Goal: Information Seeking & Learning: Learn about a topic

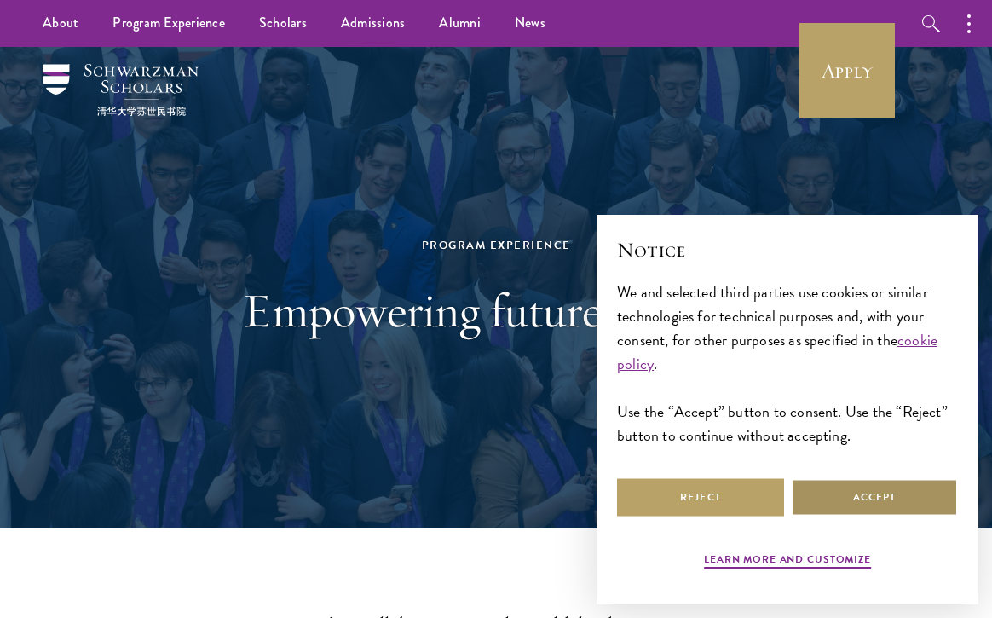
click at [841, 507] on button "Accept" at bounding box center [874, 497] width 167 height 38
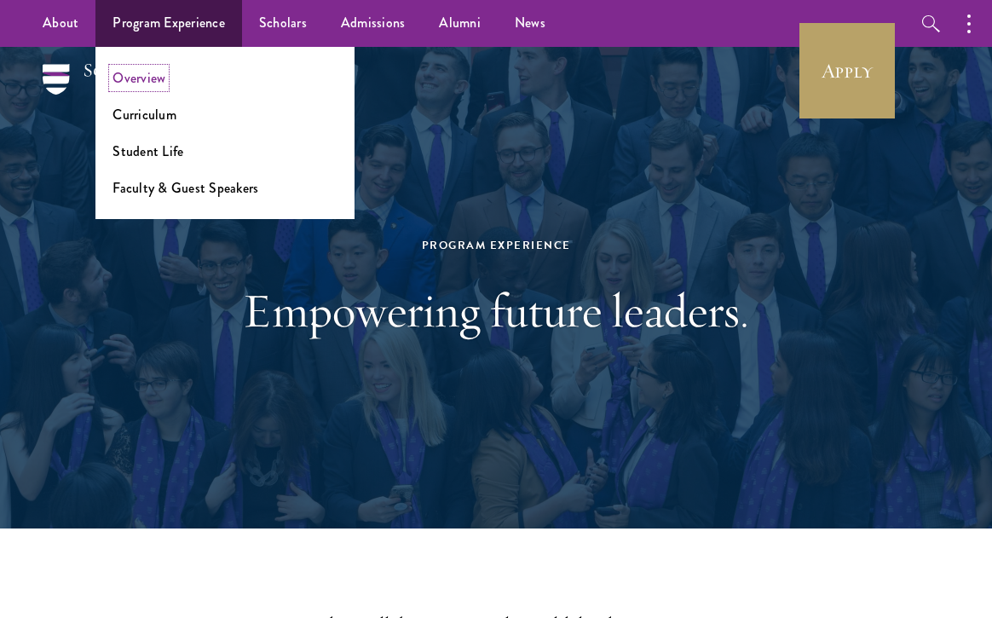
click at [146, 75] on link "Overview" at bounding box center [139, 78] width 53 height 20
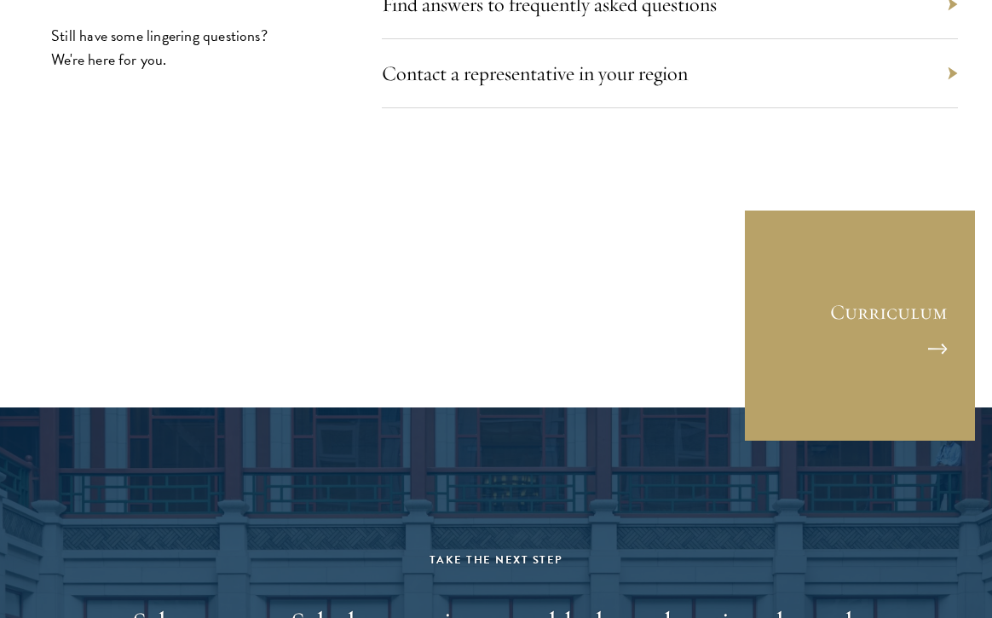
scroll to position [7758, 0]
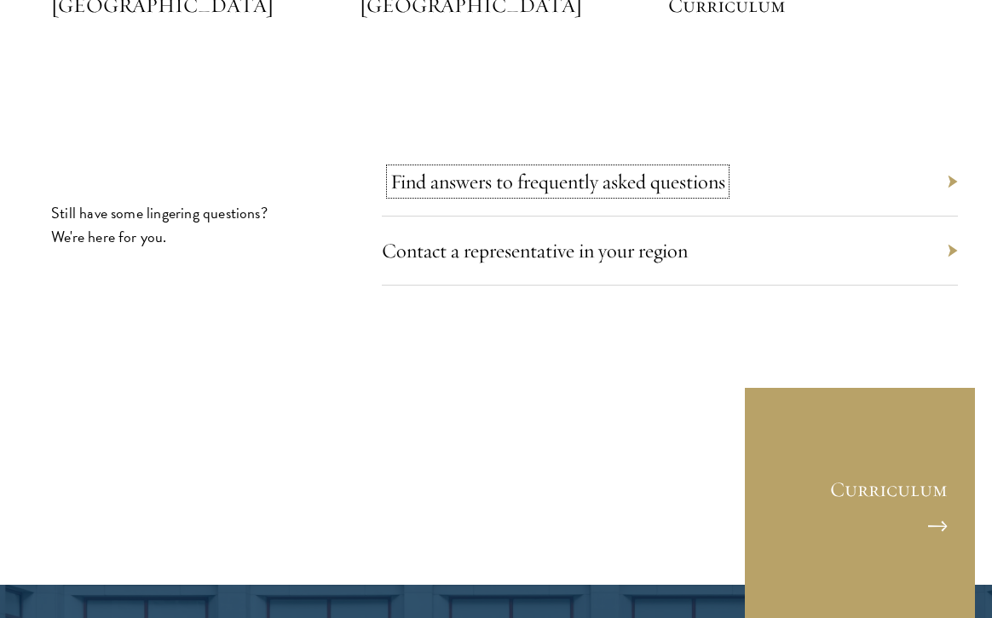
click at [568, 169] on link "Find answers to frequently asked questions" at bounding box center [557, 182] width 335 height 26
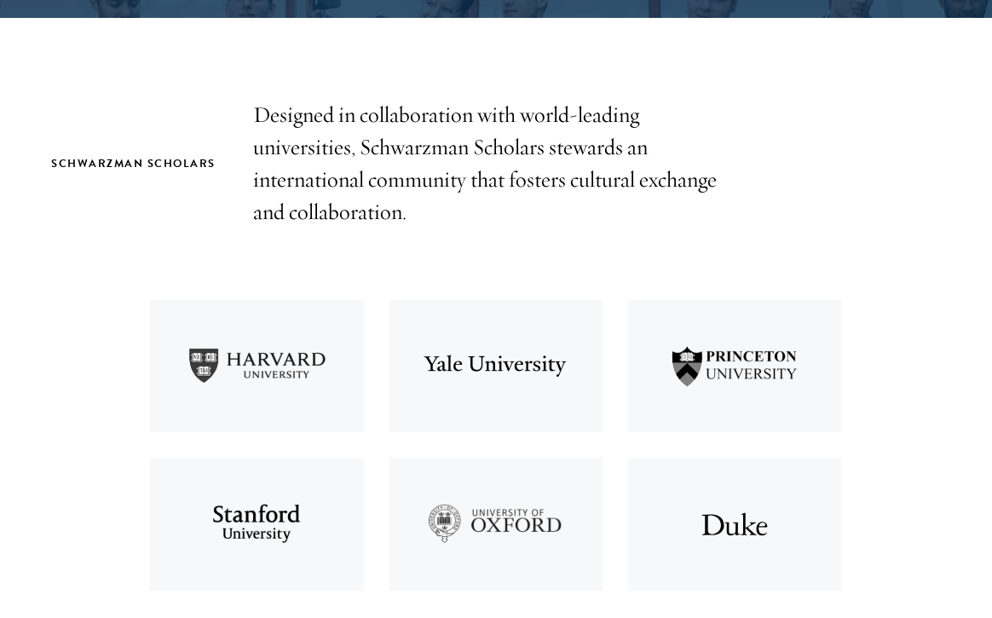
scroll to position [0, 0]
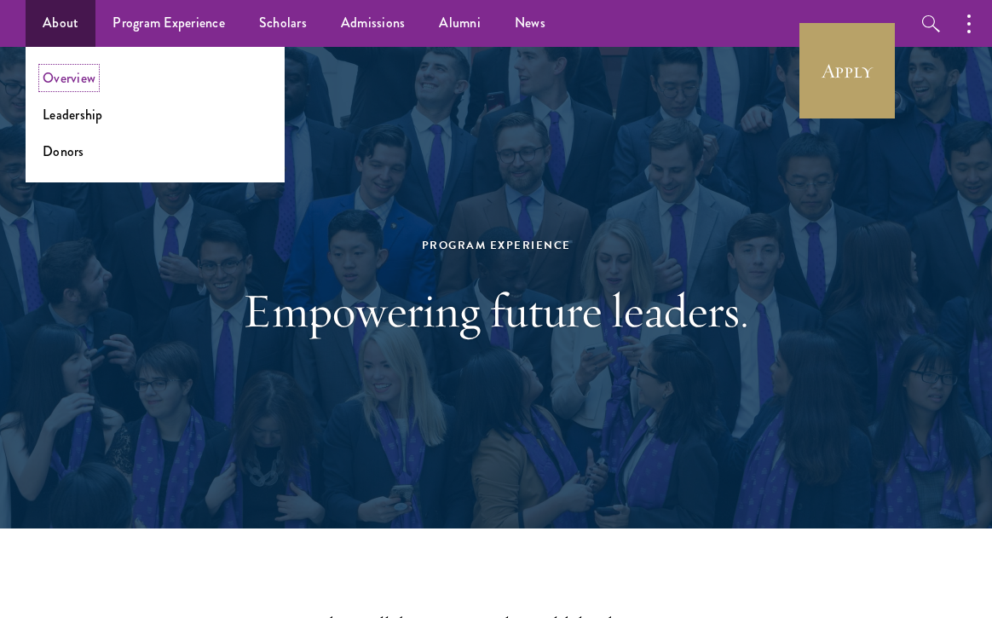
click at [74, 84] on link "Overview" at bounding box center [69, 78] width 53 height 20
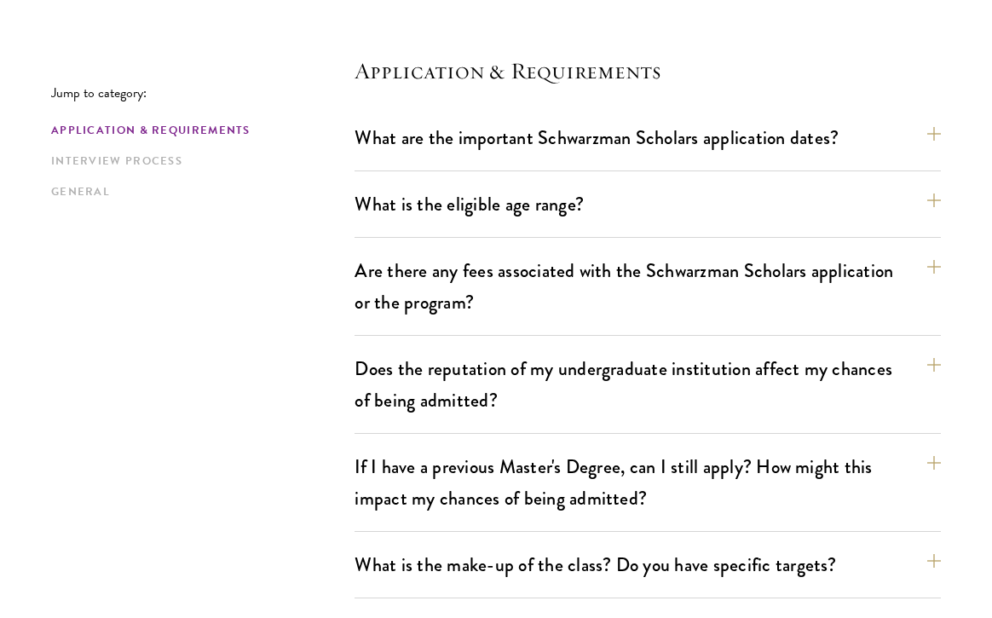
scroll to position [448, 0]
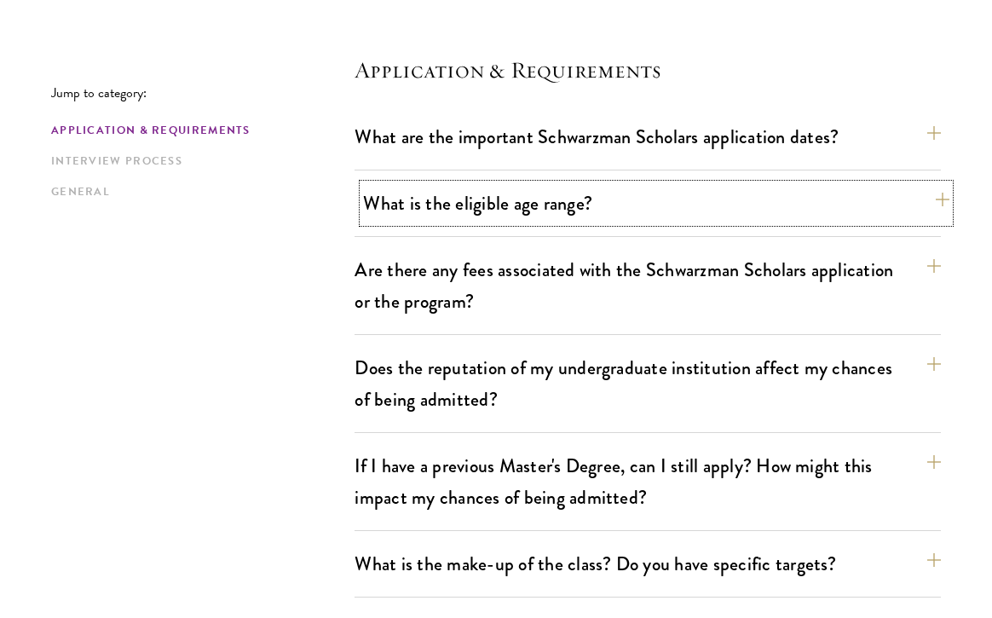
click at [939, 203] on button "What is the eligible age range?" at bounding box center [656, 203] width 587 height 38
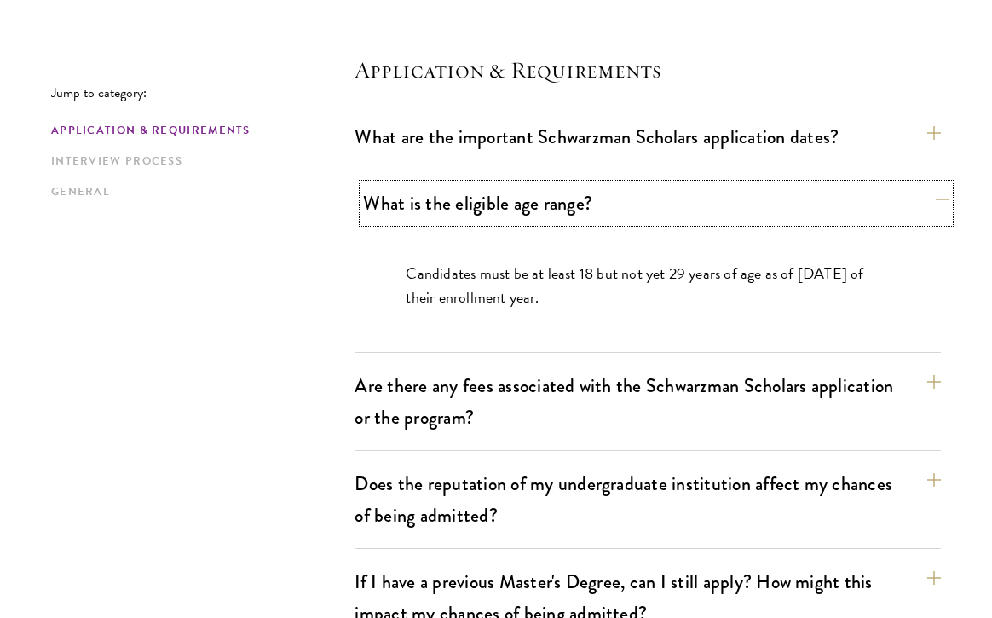
click at [939, 203] on button "What is the eligible age range?" at bounding box center [656, 203] width 587 height 38
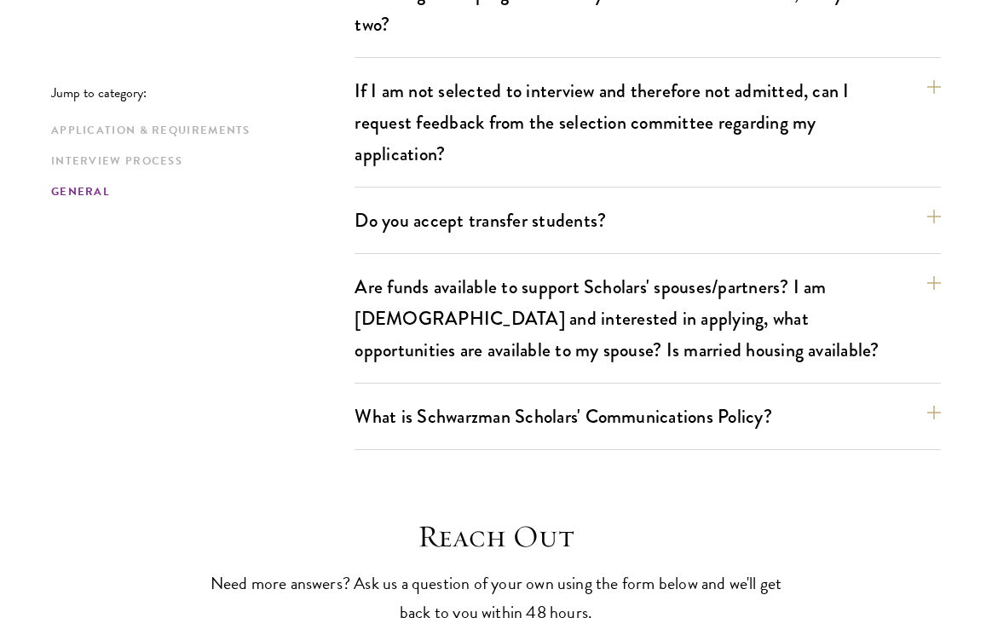
scroll to position [3326, 0]
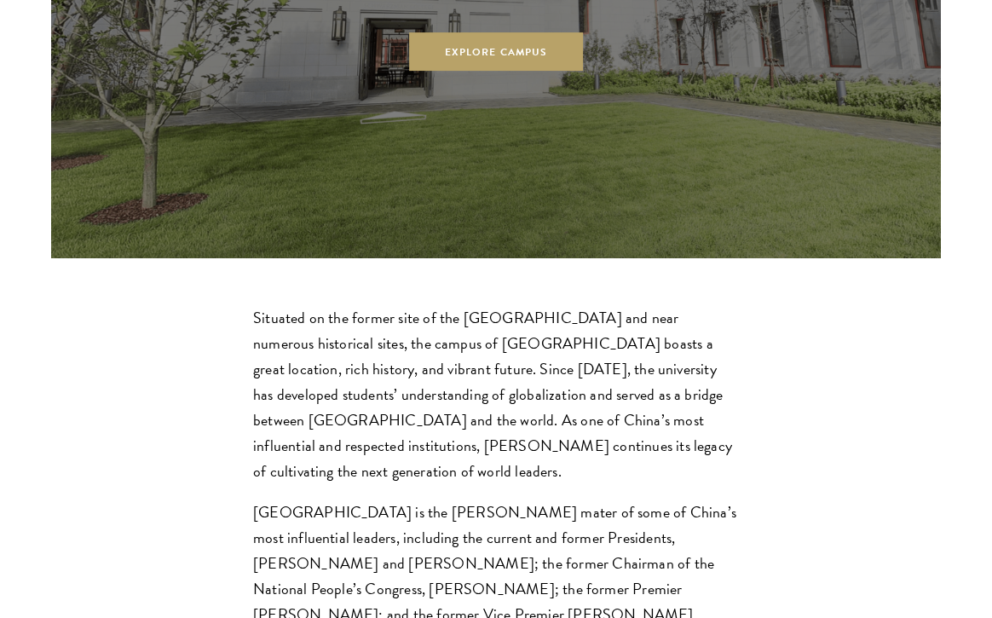
scroll to position [4530, 0]
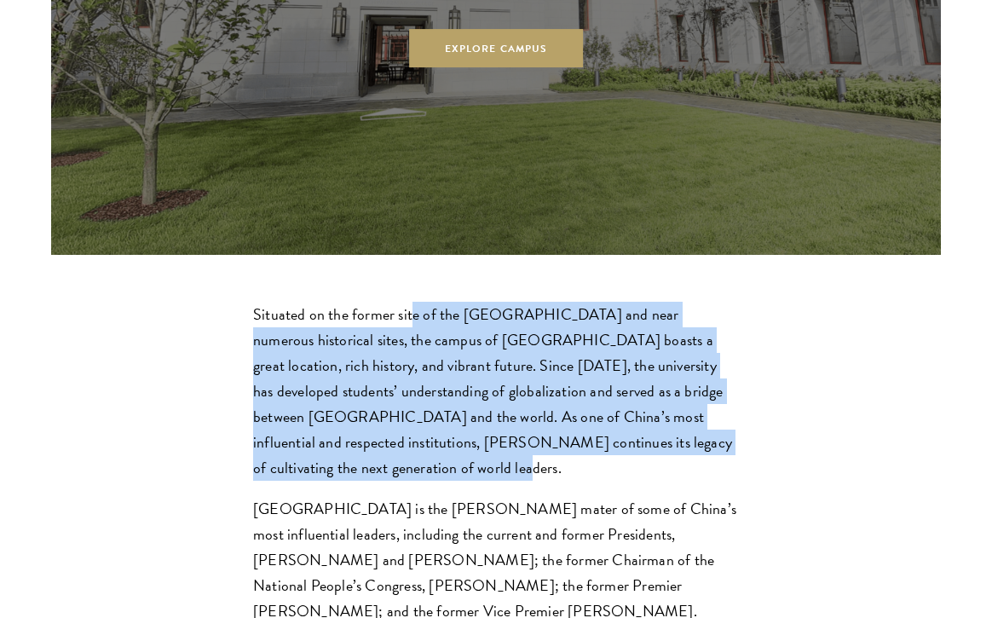
drag, startPoint x: 413, startPoint y: 198, endPoint x: 547, endPoint y: 347, distance: 200.4
click at [547, 347] on p "Situated on the former site of the [GEOGRAPHIC_DATA] and near numerous historic…" at bounding box center [496, 391] width 486 height 179
click at [546, 347] on p "Situated on the former site of the [GEOGRAPHIC_DATA] and near numerous historic…" at bounding box center [496, 391] width 486 height 179
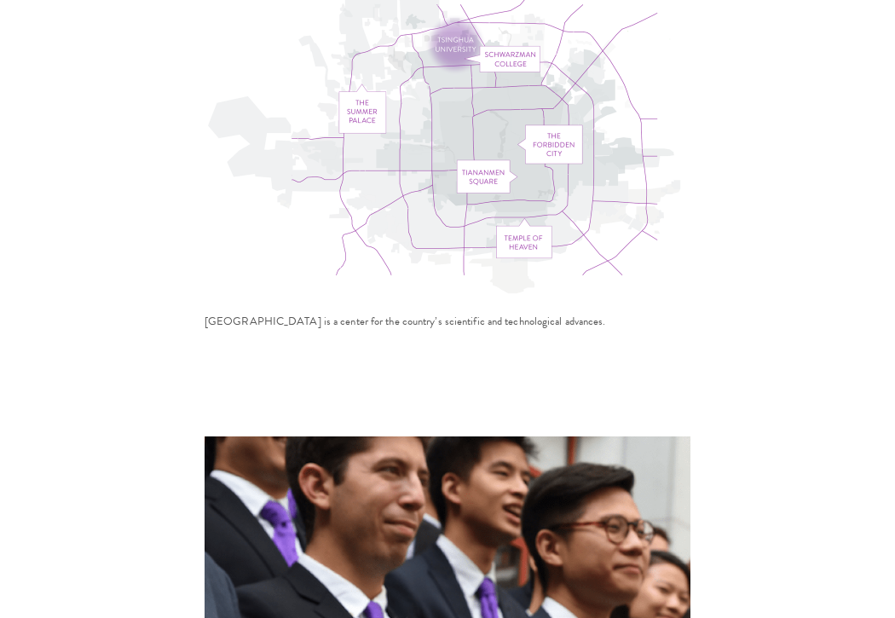
scroll to position [5554, 0]
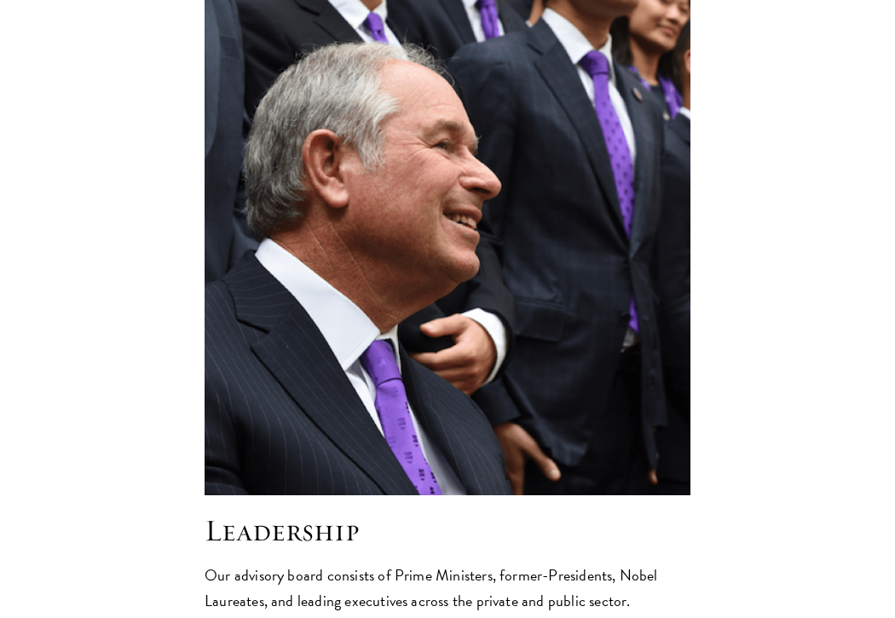
scroll to position [6106, 0]
